Goal: Transaction & Acquisition: Download file/media

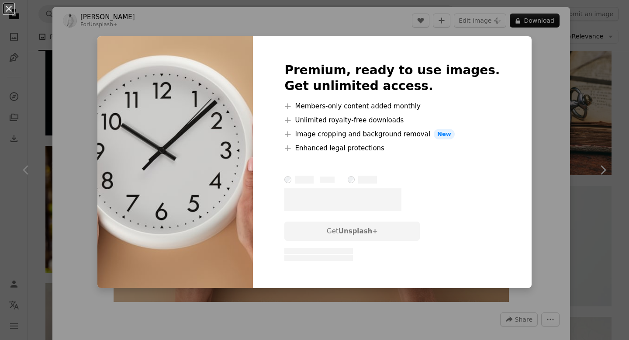
scroll to position [19, 0]
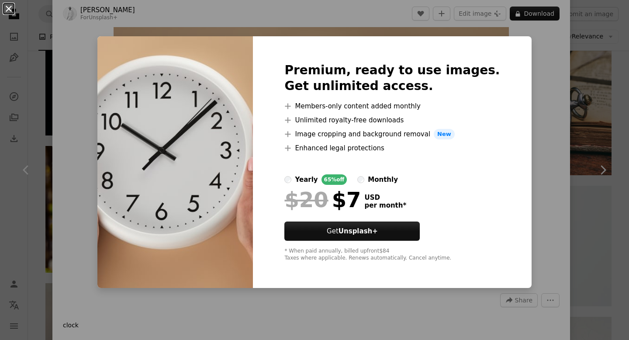
click at [3, 7] on button "An X shape" at bounding box center [8, 8] width 10 height 10
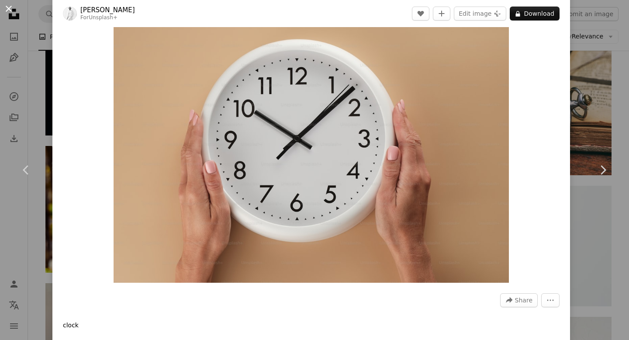
click at [11, 11] on button "An X shape" at bounding box center [8, 8] width 10 height 10
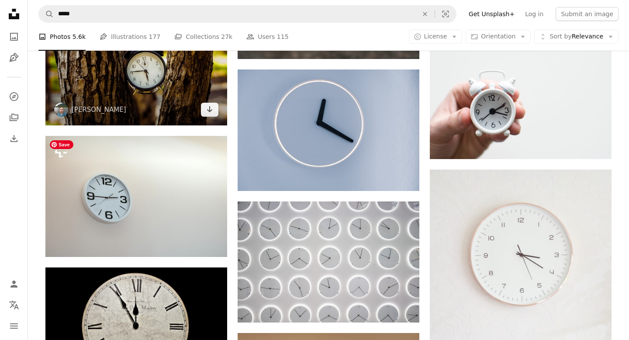
scroll to position [1020, 0]
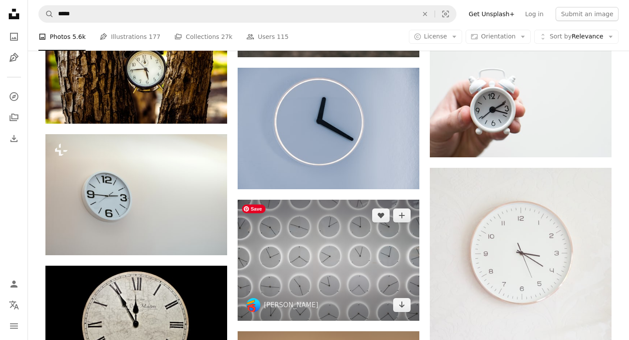
click at [299, 266] on img at bounding box center [329, 260] width 182 height 121
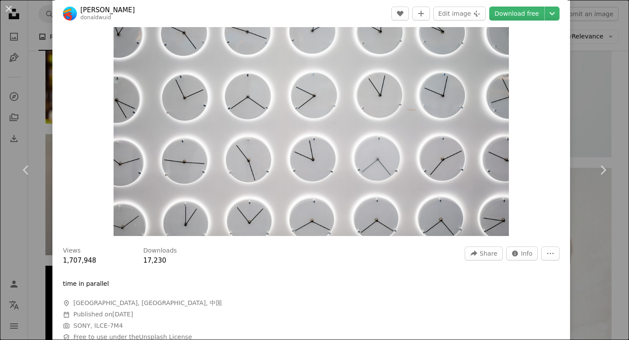
scroll to position [73, 0]
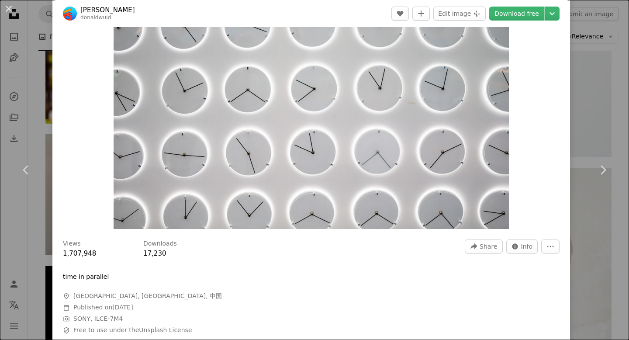
click at [83, 127] on div "Zoom in" at bounding box center [311, 97] width 518 height 272
click at [70, 90] on div "Zoom in" at bounding box center [311, 97] width 518 height 272
